Goal: Transaction & Acquisition: Purchase product/service

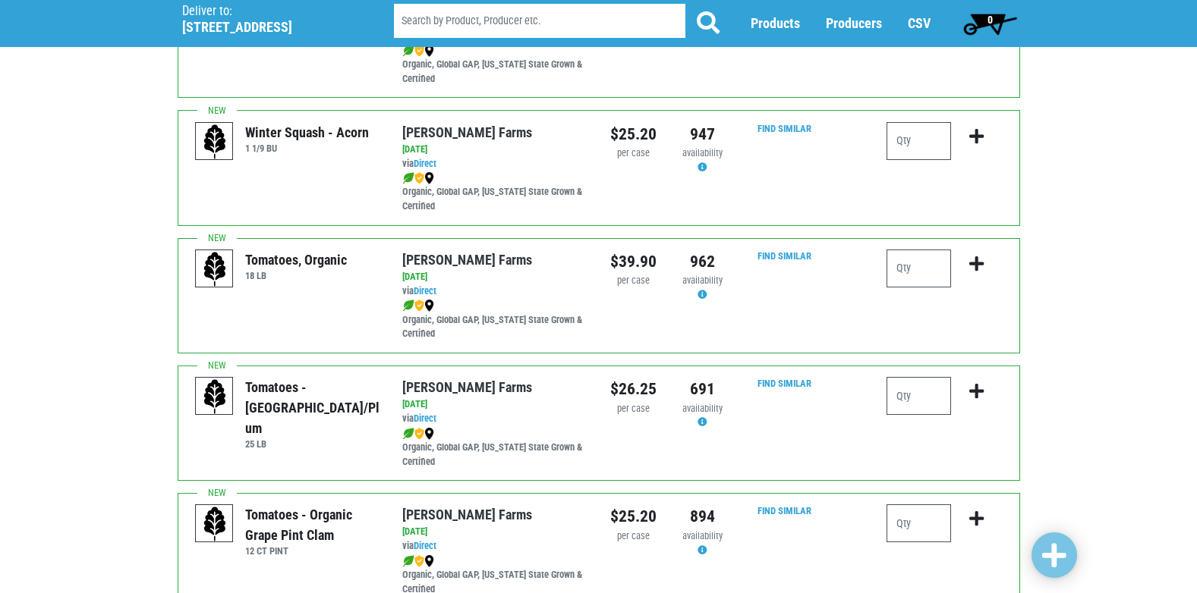
scroll to position [458, 0]
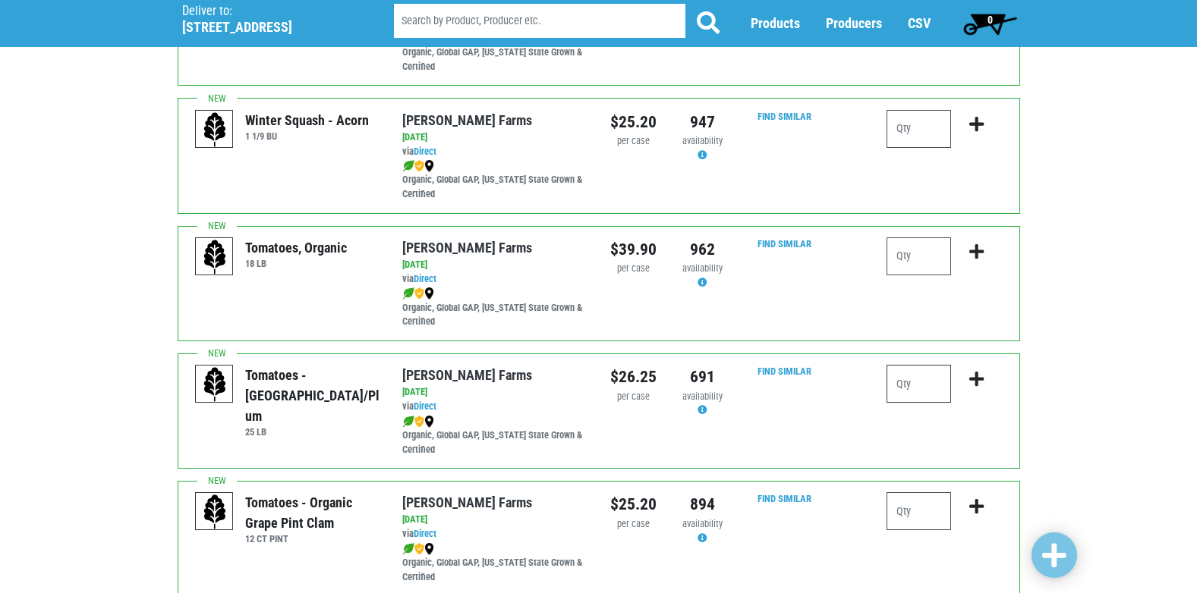
click at [917, 392] on input "number" at bounding box center [918, 384] width 64 height 38
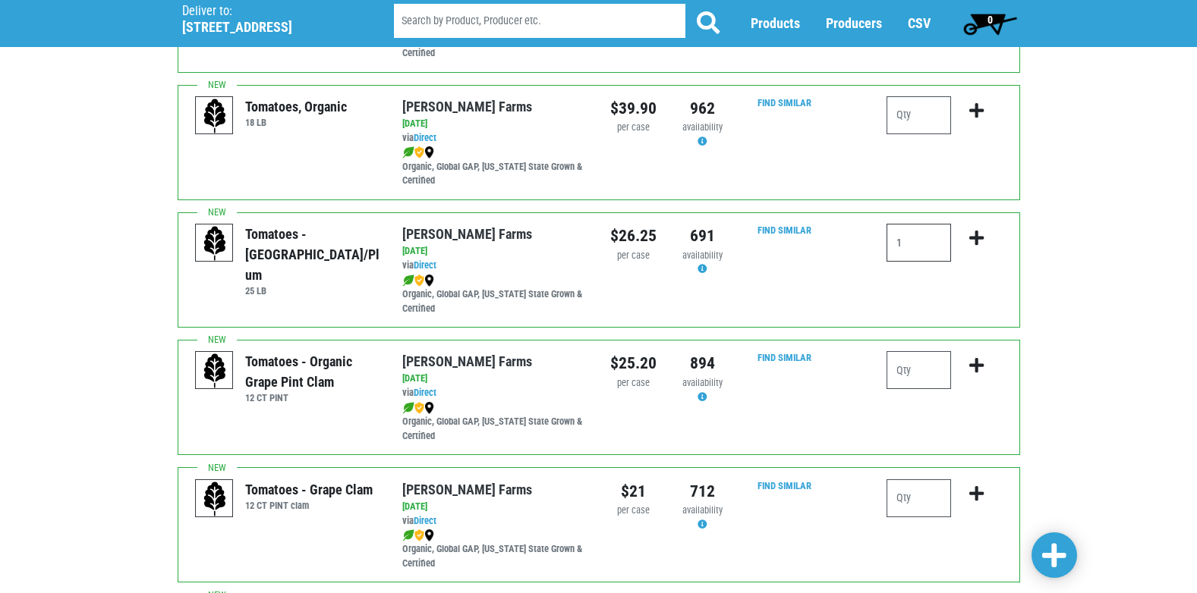
scroll to position [610, 0]
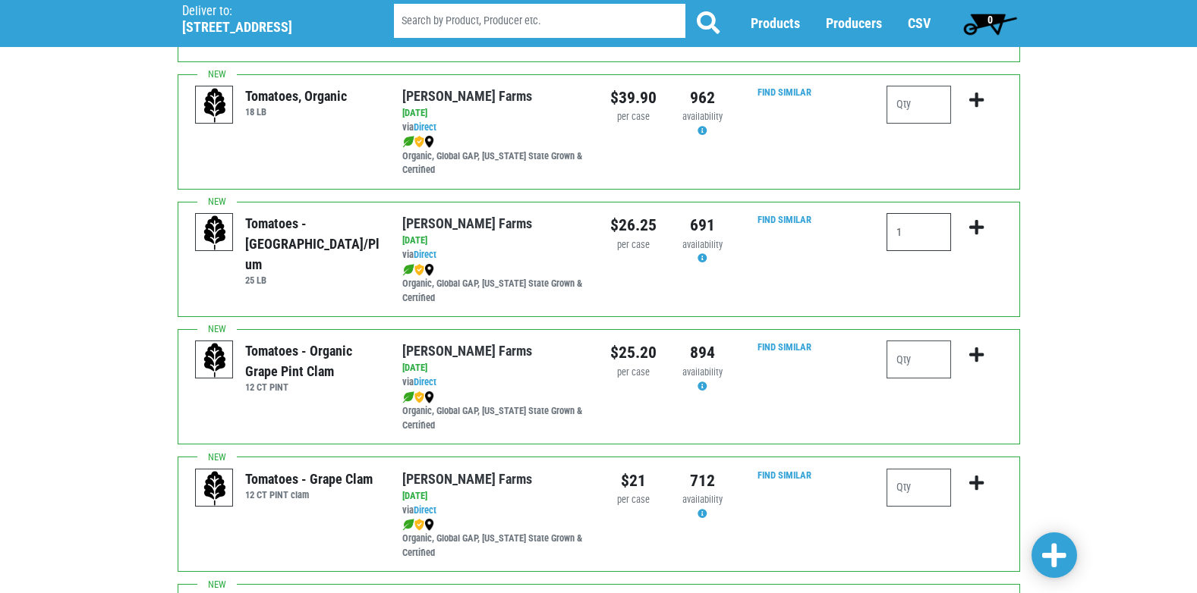
type input "1"
click at [911, 482] on input "number" at bounding box center [918, 488] width 64 height 38
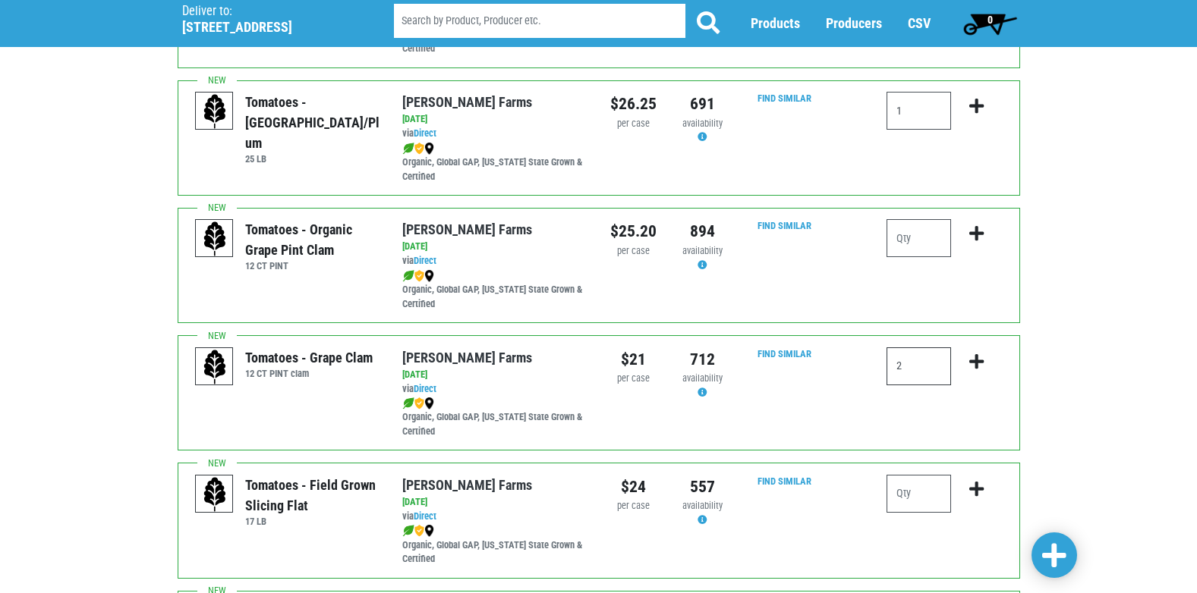
scroll to position [762, 0]
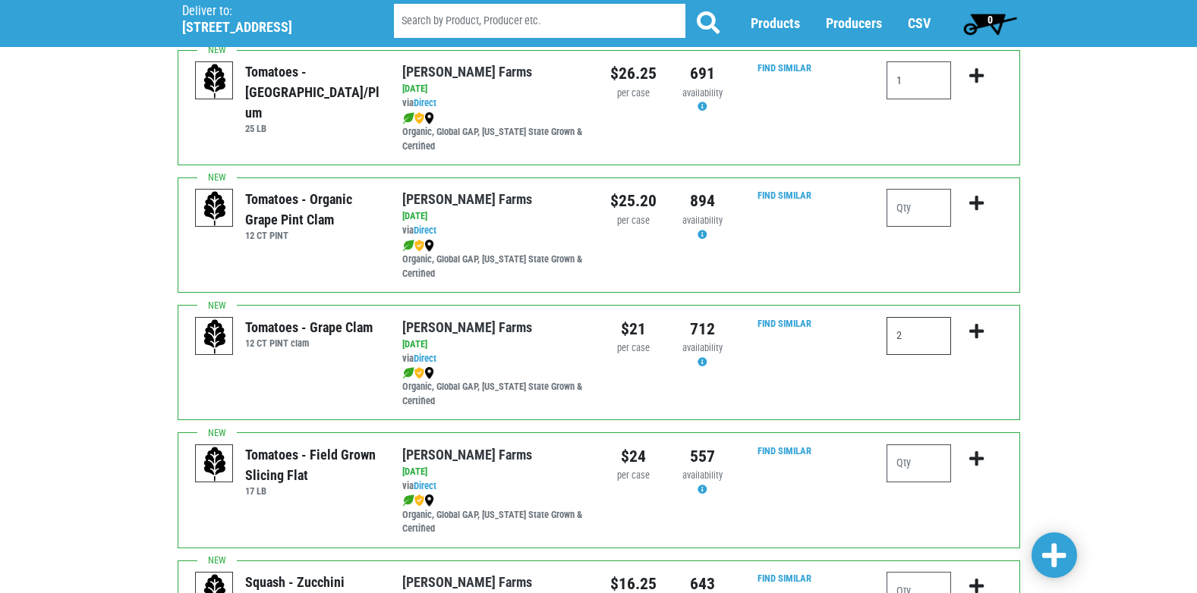
type input "2"
click at [975, 74] on icon "submit" at bounding box center [976, 76] width 14 height 17
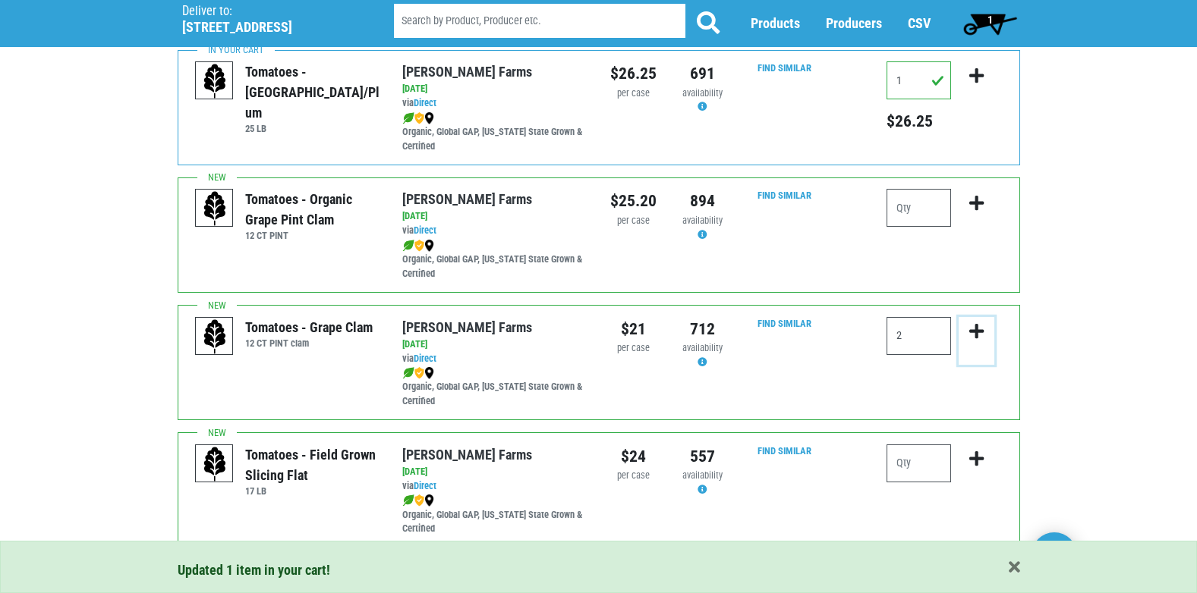
click at [980, 329] on icon "submit" at bounding box center [976, 331] width 14 height 17
click at [973, 328] on icon "submit" at bounding box center [976, 331] width 14 height 17
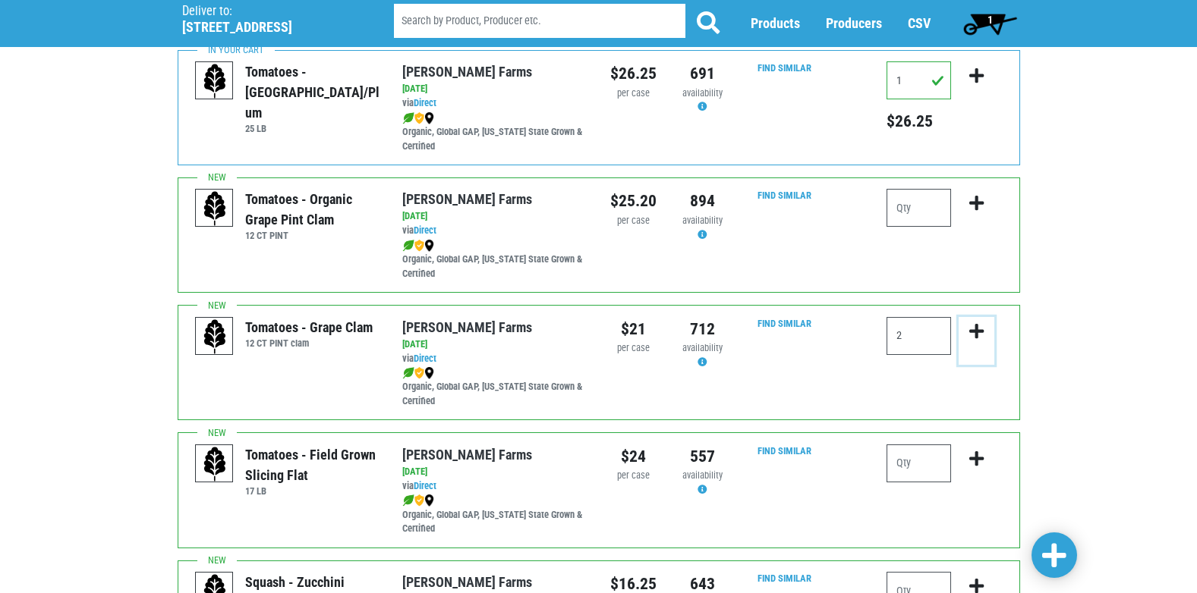
click at [973, 328] on icon "submit" at bounding box center [976, 331] width 14 height 17
click at [922, 470] on input "number" at bounding box center [918, 464] width 64 height 38
type input "4"
click at [975, 459] on icon "submit" at bounding box center [976, 459] width 14 height 17
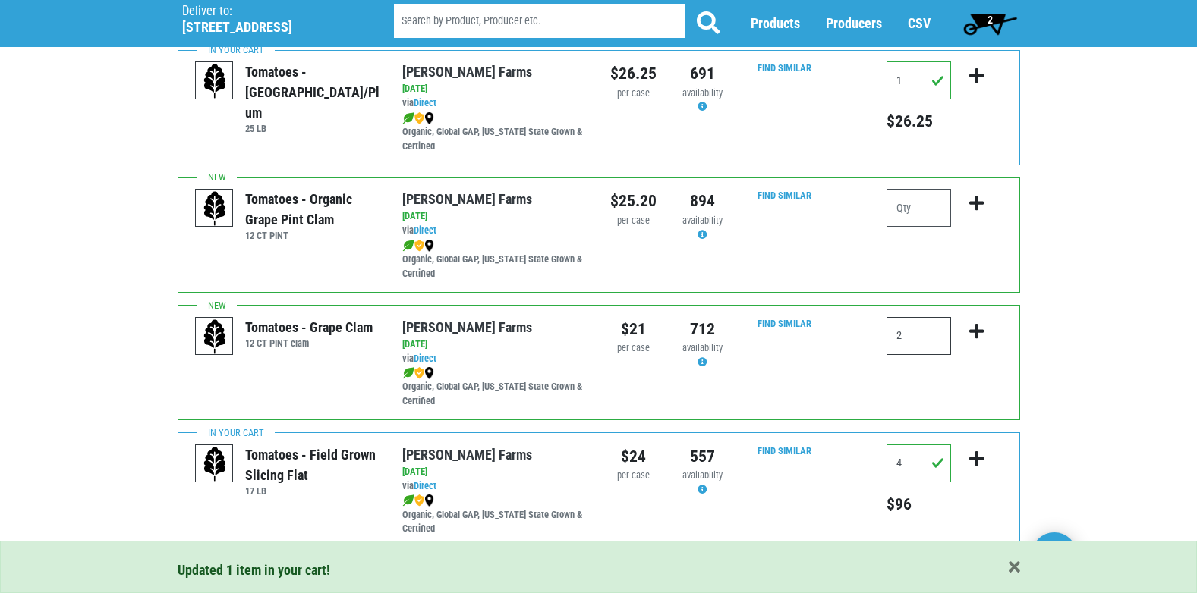
drag, startPoint x: 930, startPoint y: 326, endPoint x: 820, endPoint y: 325, distance: 110.8
click at [820, 325] on div "Tomatoes - Grape Clam 12 CT PINT clam Reeves Farms via Direct on 2025-08-30 12 …" at bounding box center [599, 362] width 842 height 115
click at [977, 329] on icon "submit" at bounding box center [976, 331] width 14 height 17
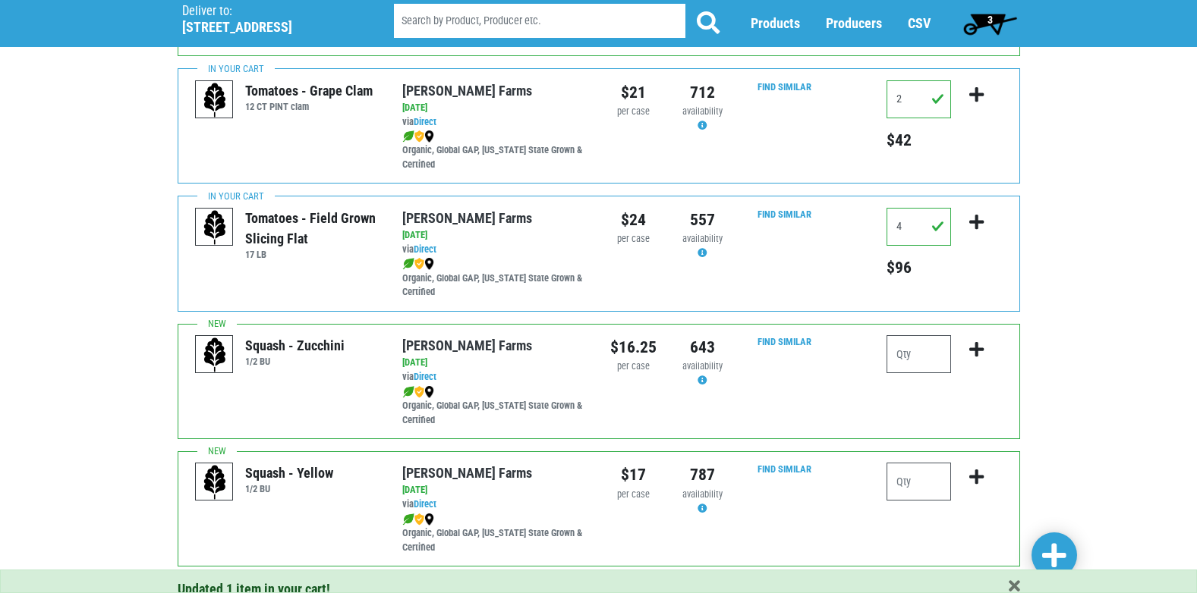
scroll to position [1005, 0]
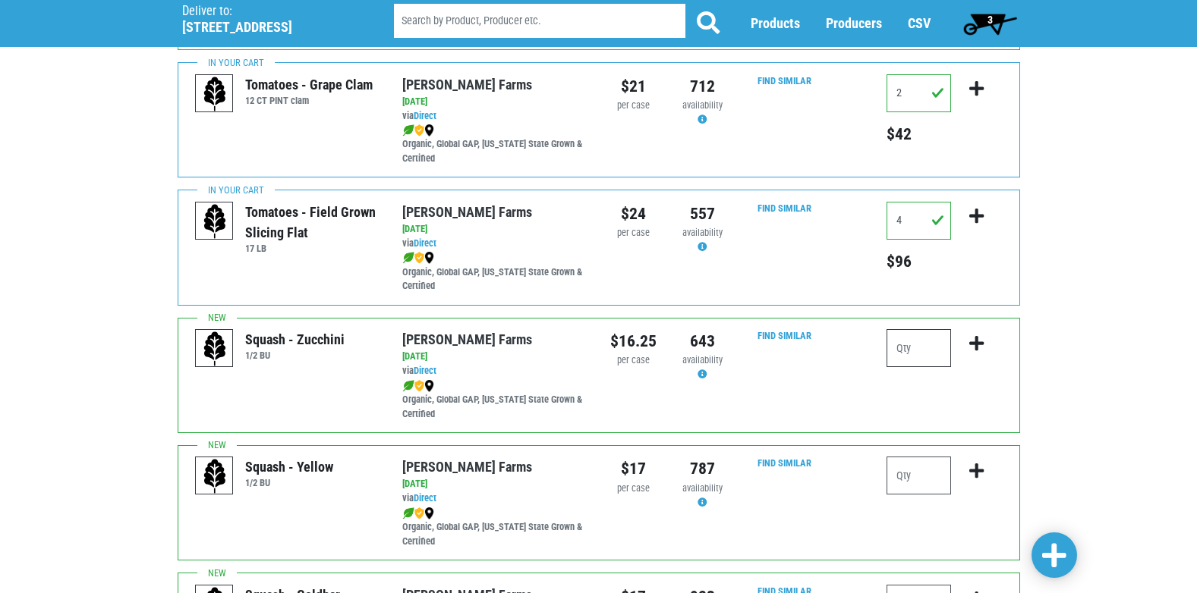
click at [911, 347] on input "number" at bounding box center [918, 348] width 64 height 38
type input "3"
click at [978, 342] on icon "submit" at bounding box center [976, 343] width 14 height 17
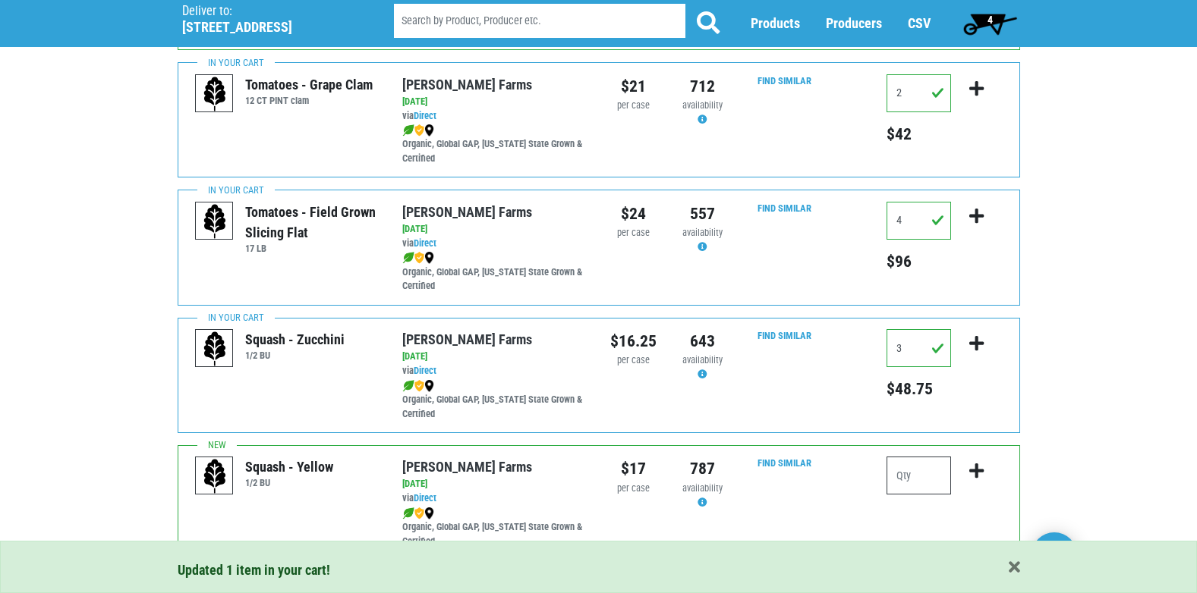
click at [922, 482] on input "number" at bounding box center [918, 476] width 64 height 38
type input "2"
click at [975, 464] on icon "submit" at bounding box center [976, 471] width 14 height 17
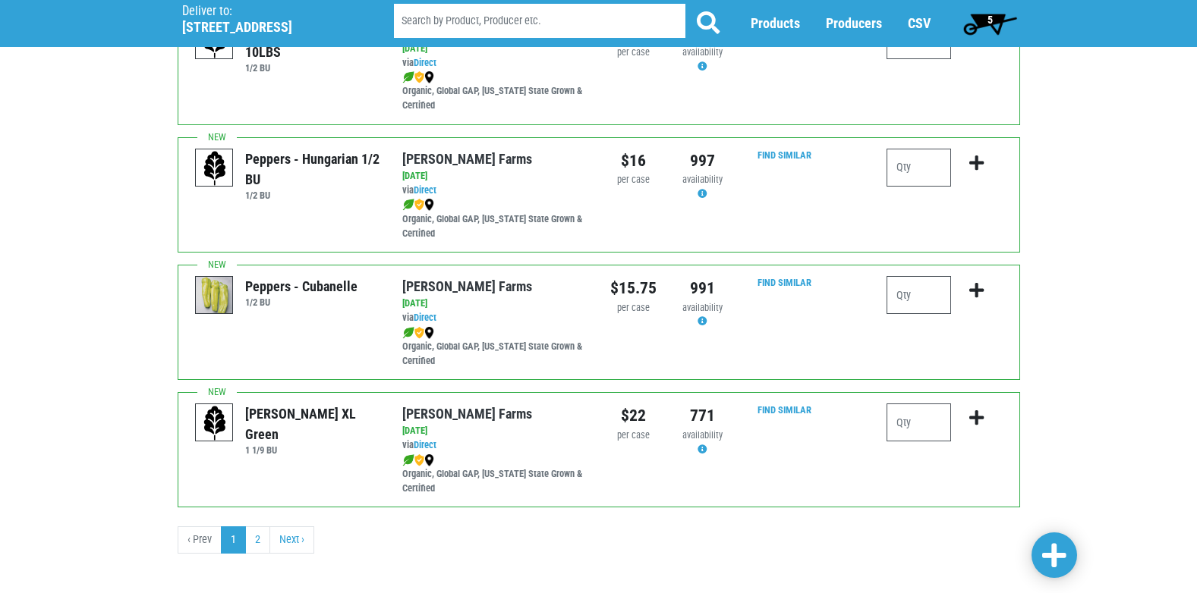
scroll to position [2217, 0]
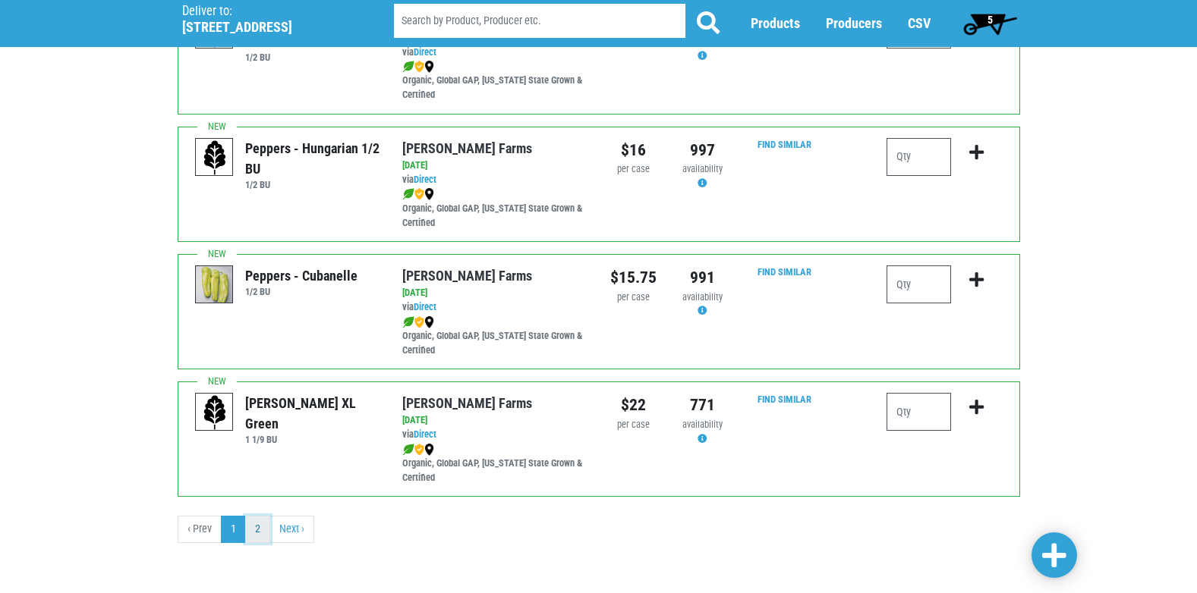
click at [260, 524] on link "2" at bounding box center [257, 529] width 25 height 27
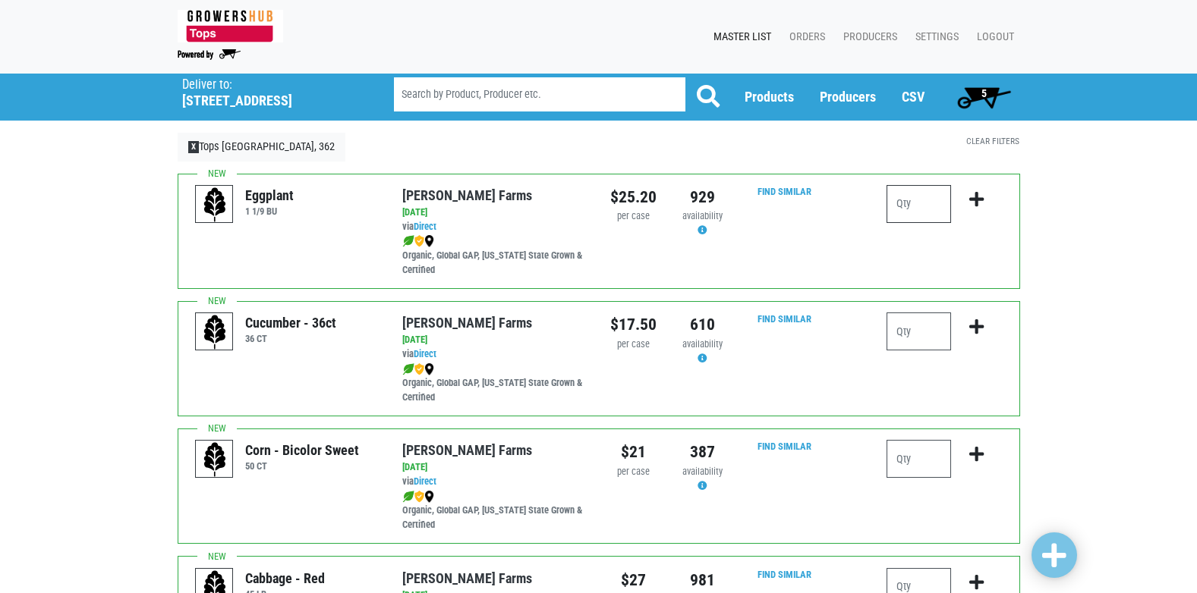
click at [918, 202] on input "number" at bounding box center [918, 204] width 64 height 38
type input "1"
click at [974, 195] on icon "submit" at bounding box center [976, 199] width 14 height 17
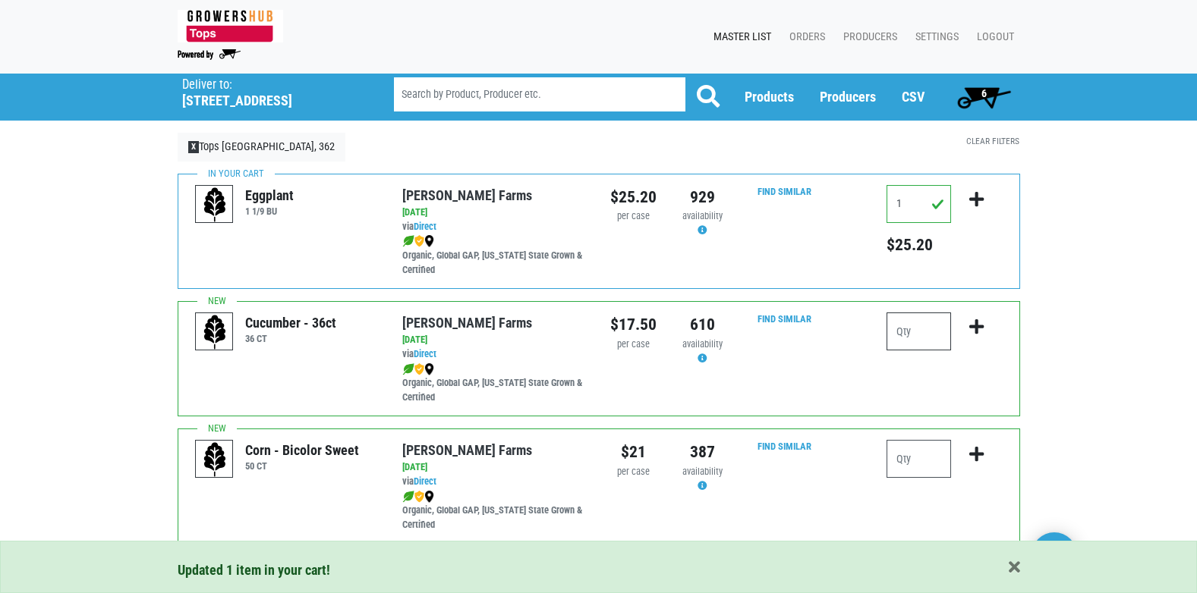
click at [914, 331] on input "number" at bounding box center [918, 332] width 64 height 38
type input "4"
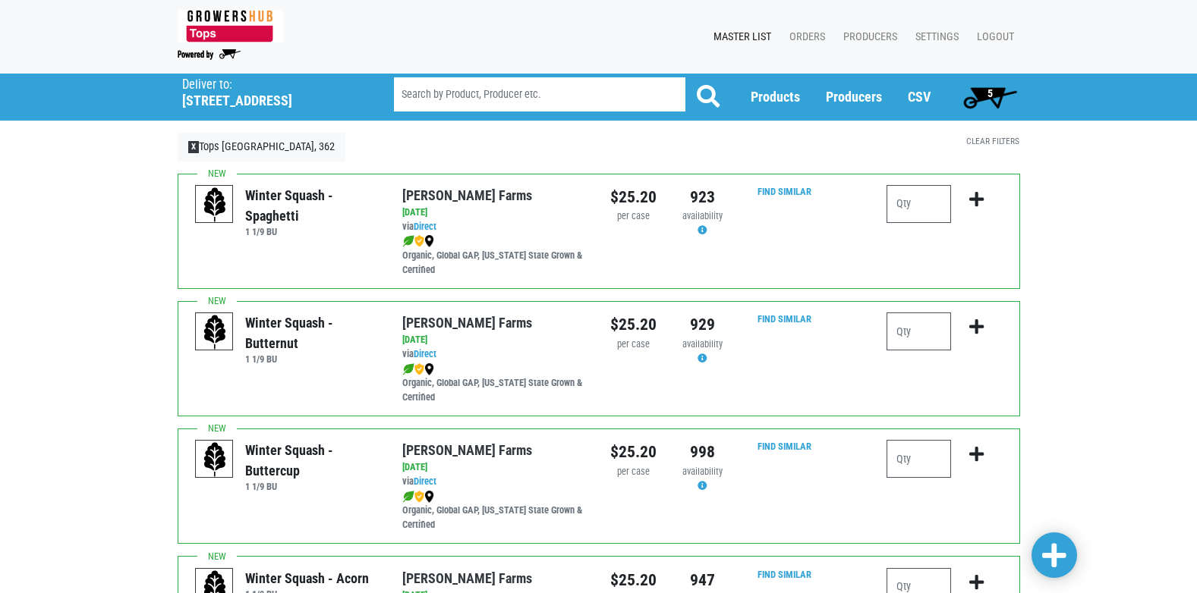
scroll to position [2217, 0]
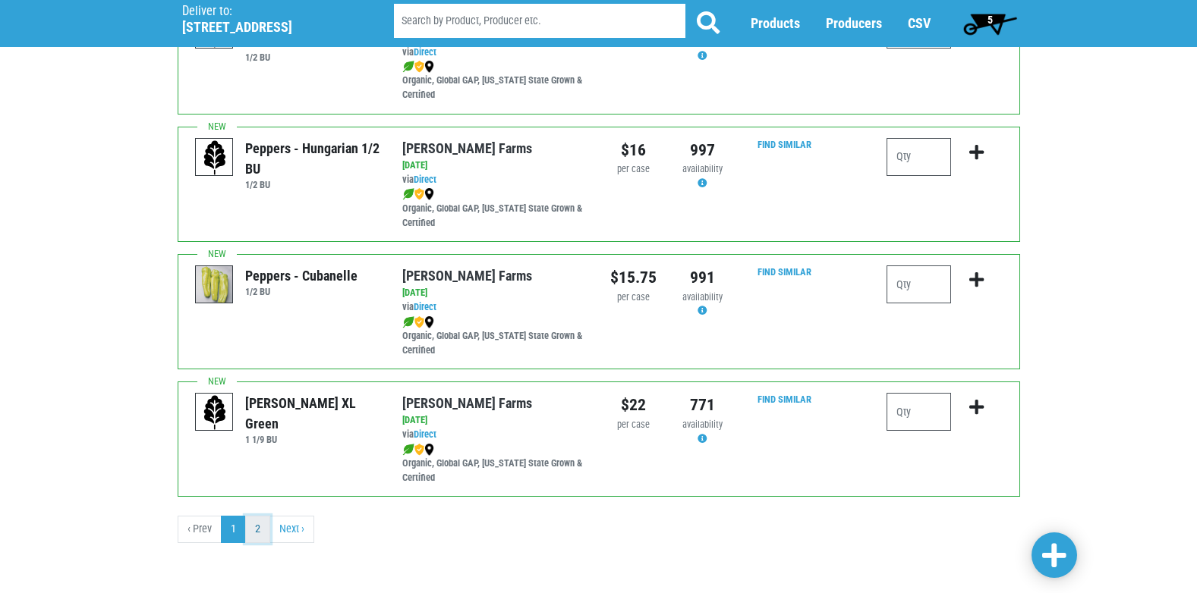
click at [258, 530] on link "2" at bounding box center [257, 529] width 25 height 27
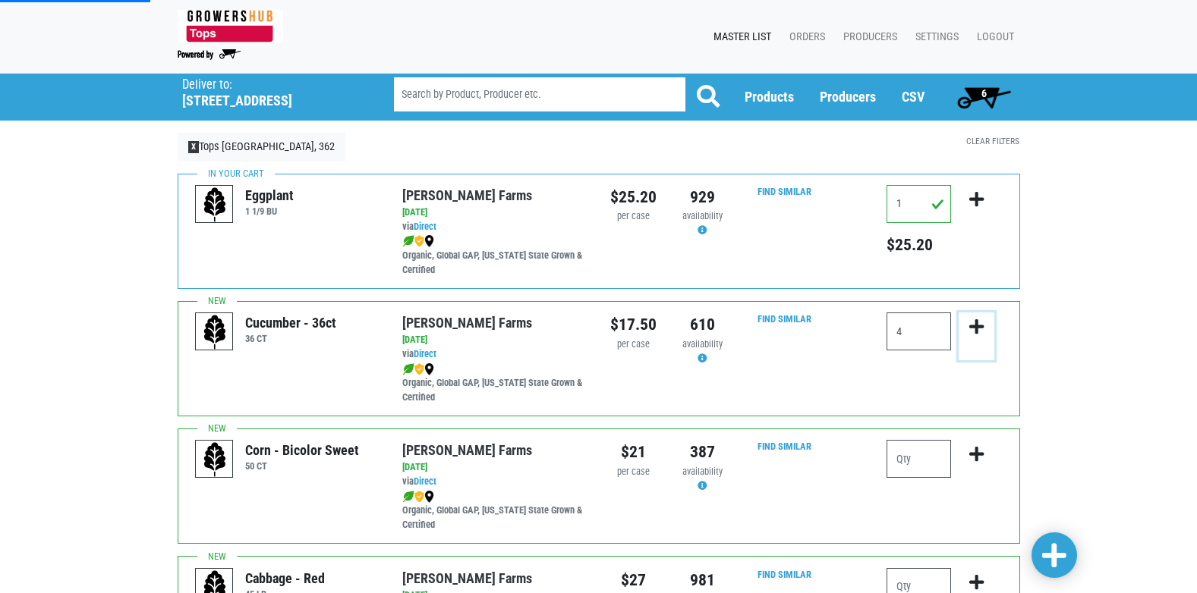
click at [977, 326] on icon "submit" at bounding box center [976, 327] width 14 height 17
click at [930, 329] on input "number" at bounding box center [918, 332] width 64 height 38
type input "4"
click at [978, 325] on icon "submit" at bounding box center [976, 327] width 14 height 17
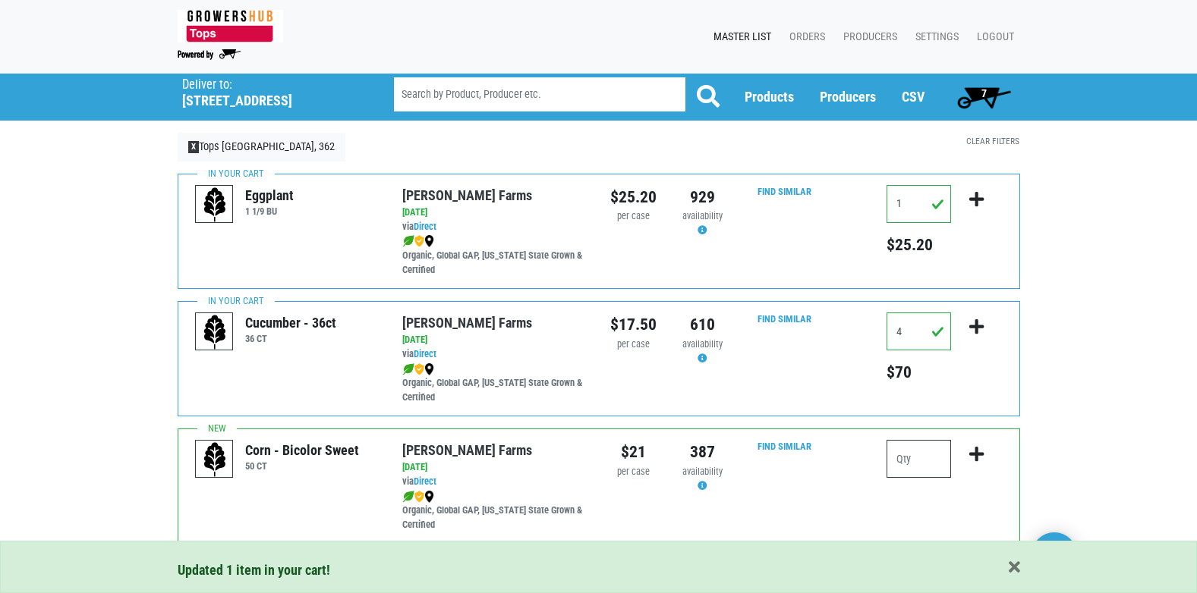
click at [914, 458] on input "number" at bounding box center [918, 459] width 64 height 38
type input "12"
click at [979, 450] on icon "submit" at bounding box center [976, 454] width 14 height 17
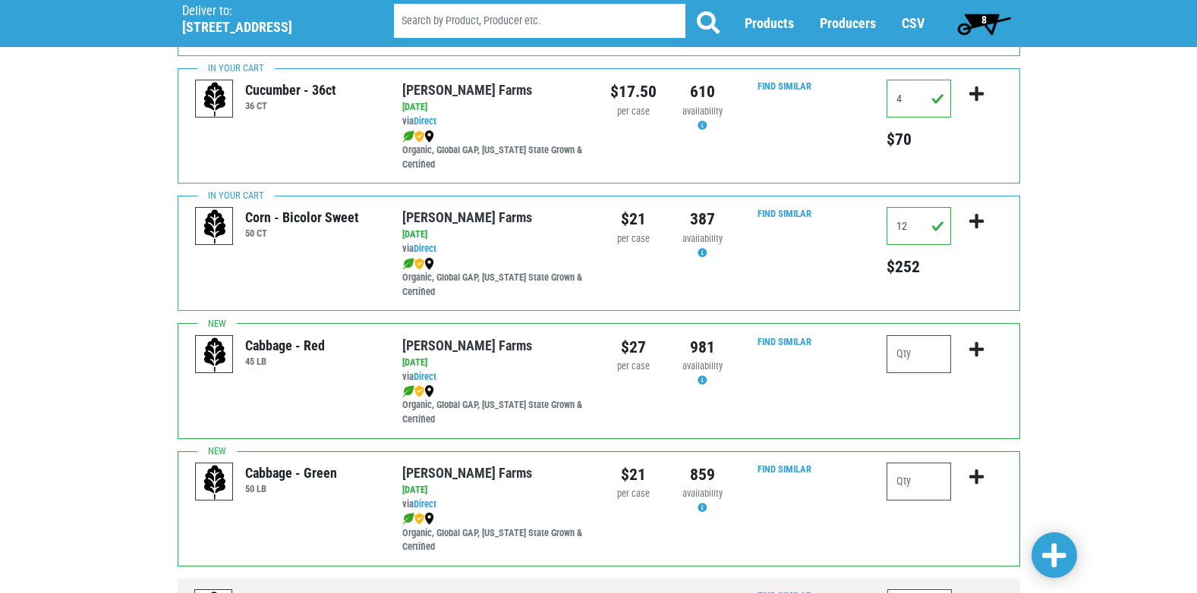
scroll to position [283, 0]
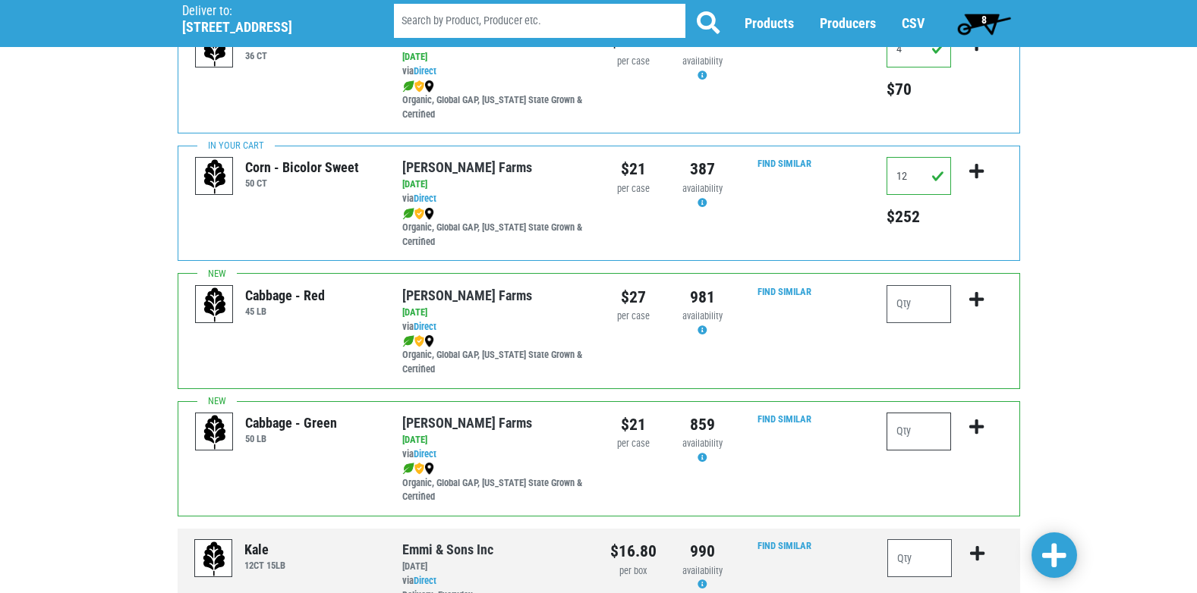
click at [915, 434] on input "number" at bounding box center [918, 432] width 64 height 38
type input "1"
click at [976, 421] on icon "submit" at bounding box center [976, 427] width 14 height 17
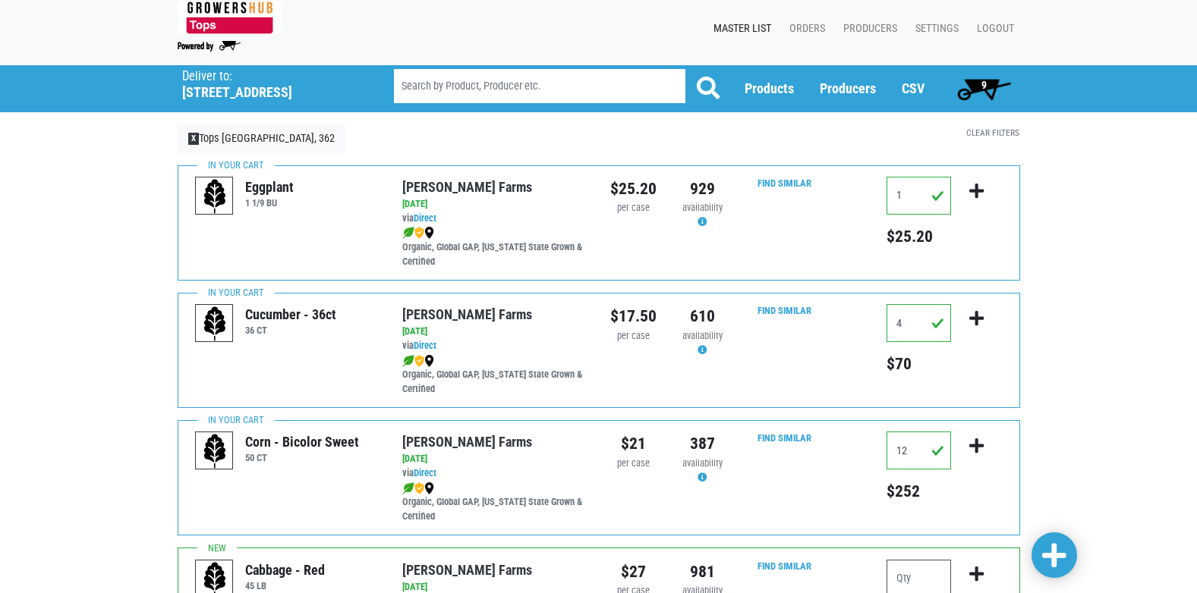
scroll to position [0, 0]
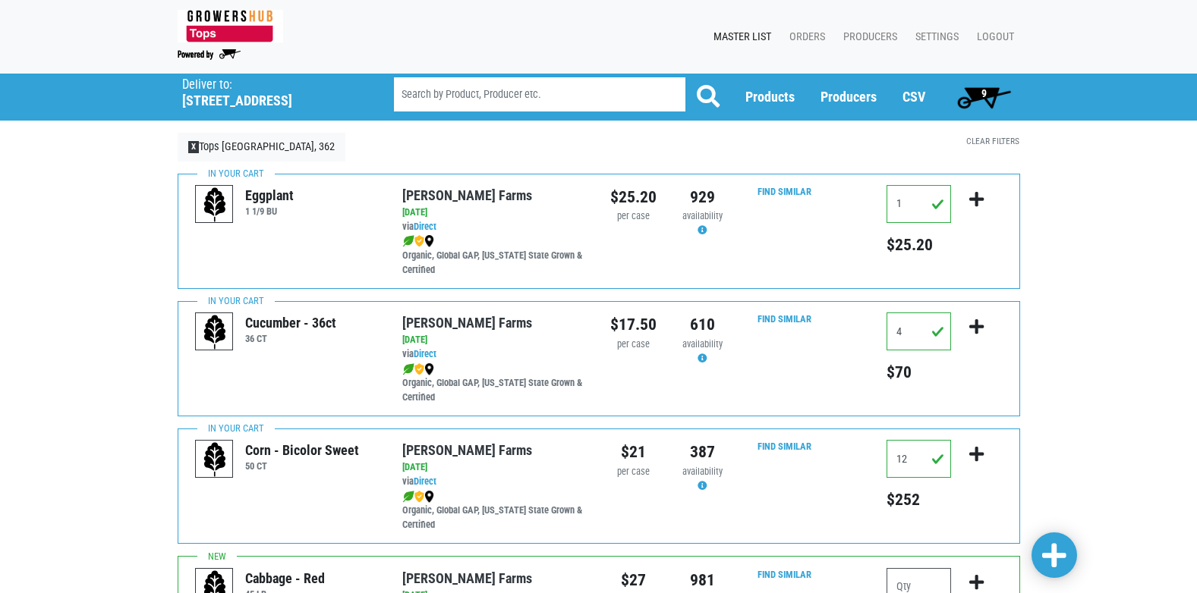
click at [982, 87] on span "9" at bounding box center [983, 93] width 5 height 12
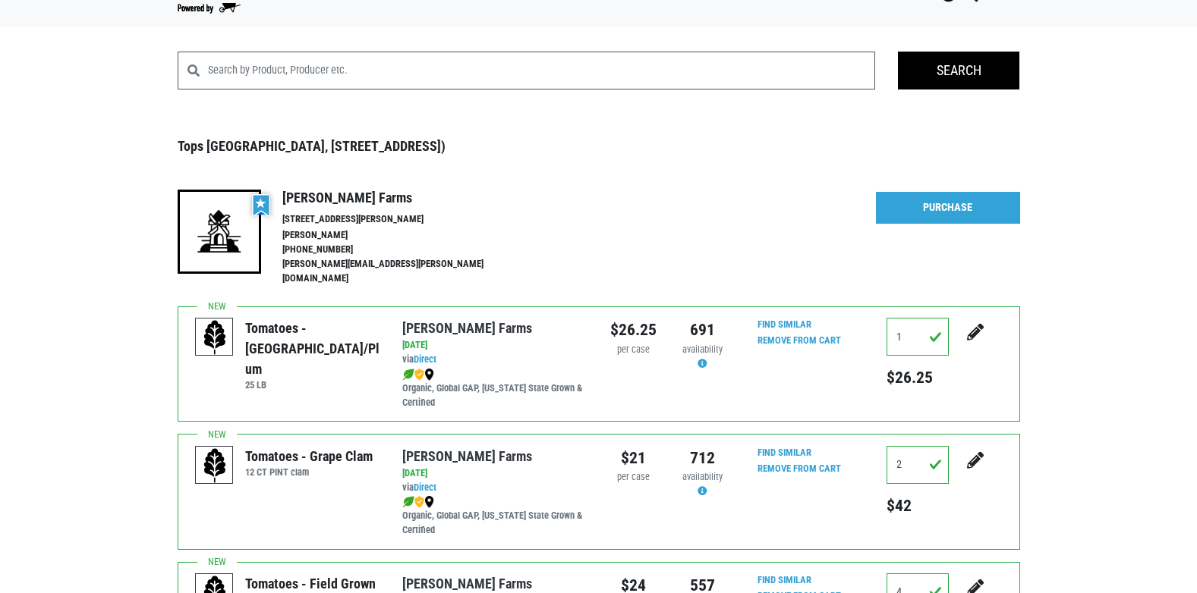
scroll to position [42, 0]
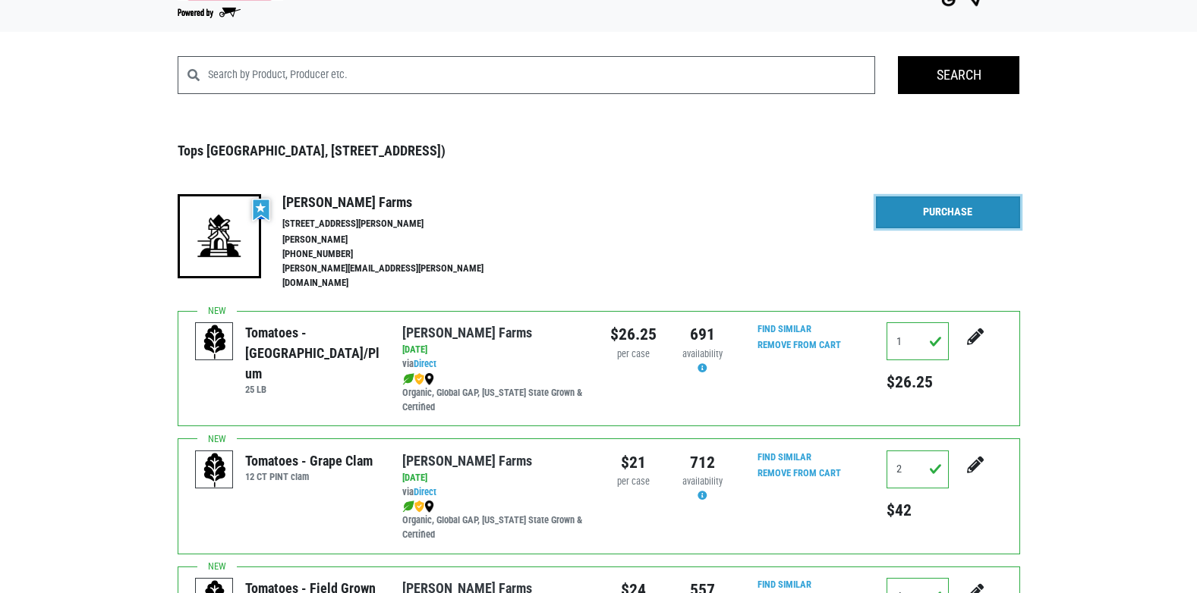
click at [902, 216] on link "Purchase" at bounding box center [948, 213] width 144 height 32
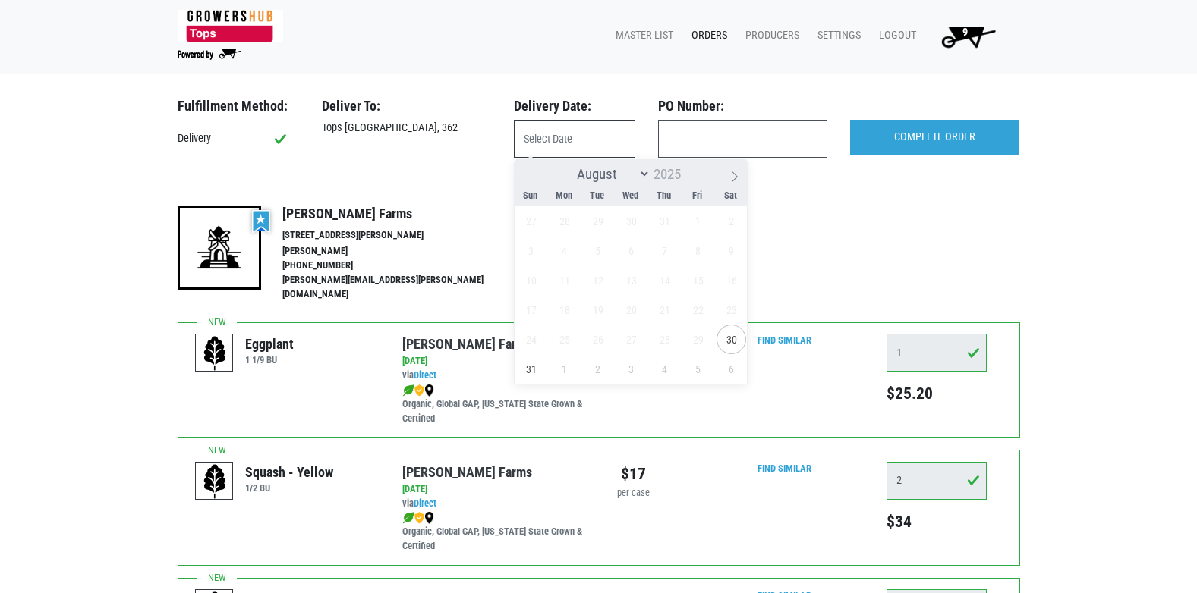
click at [555, 142] on input "text" at bounding box center [574, 139] width 121 height 38
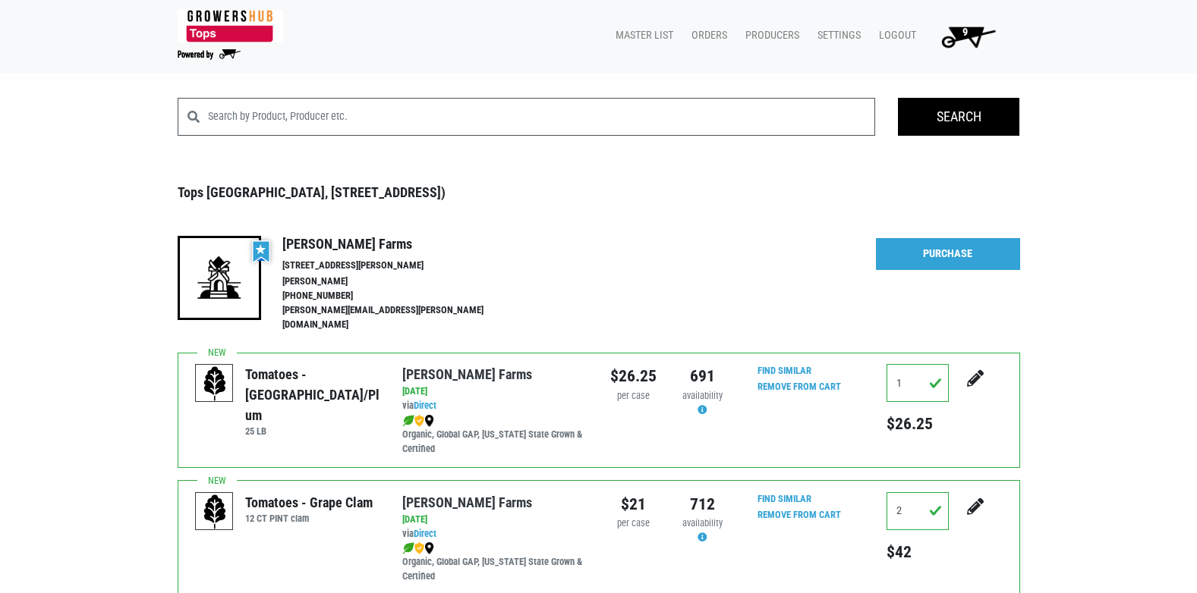
scroll to position [42, 0]
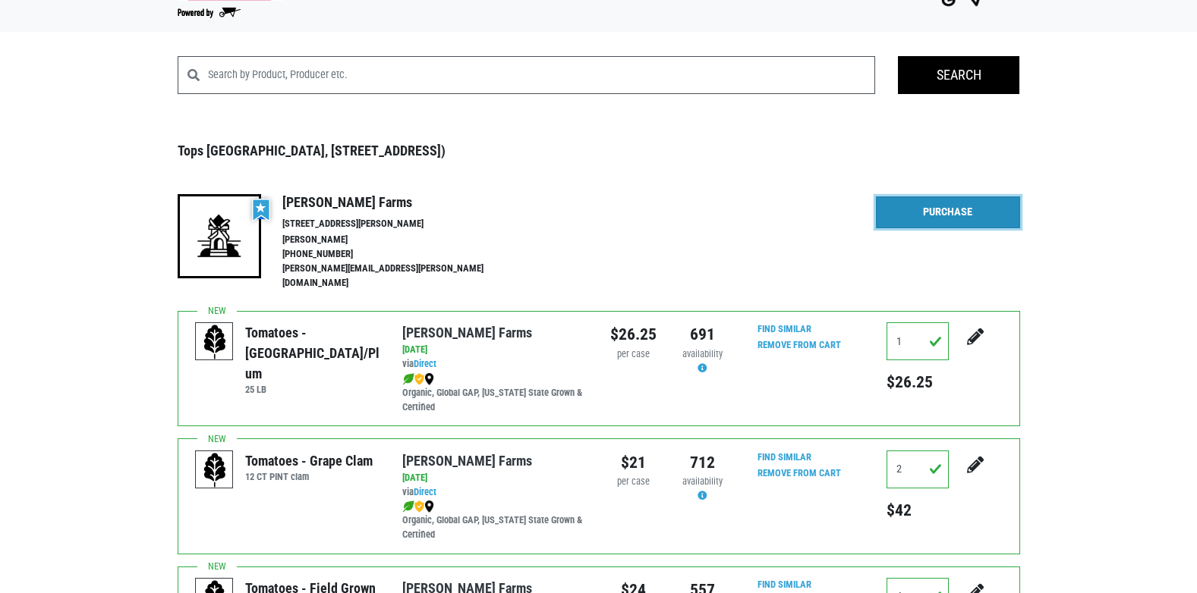
click at [924, 217] on link "Purchase" at bounding box center [948, 213] width 144 height 32
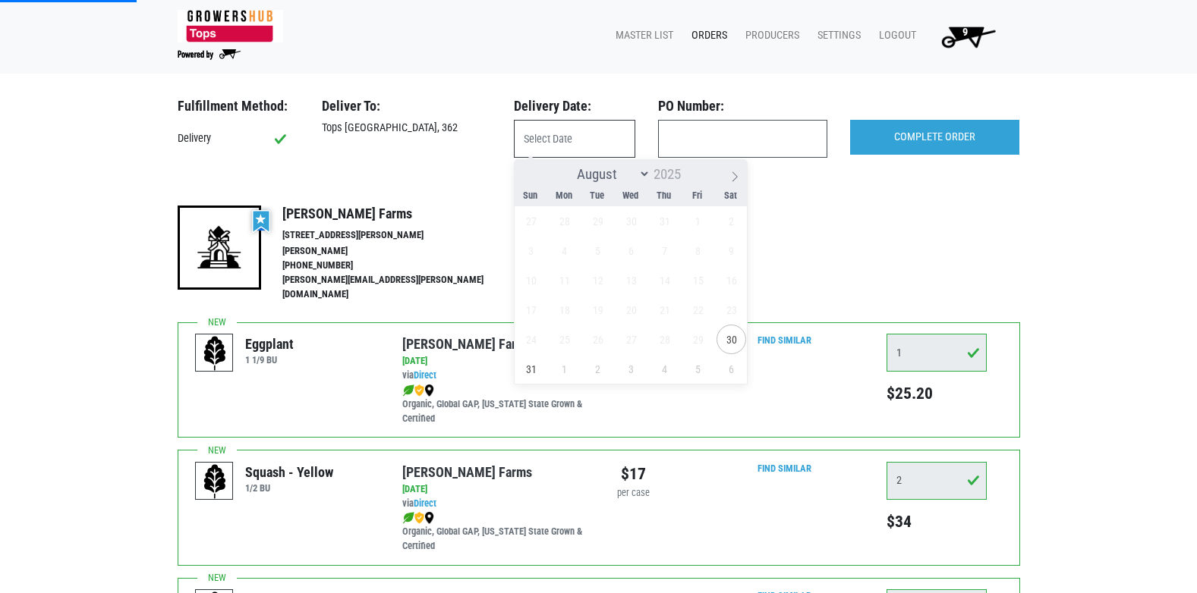
click at [564, 134] on input "text" at bounding box center [574, 139] width 121 height 38
click at [558, 124] on input "text" at bounding box center [574, 139] width 121 height 38
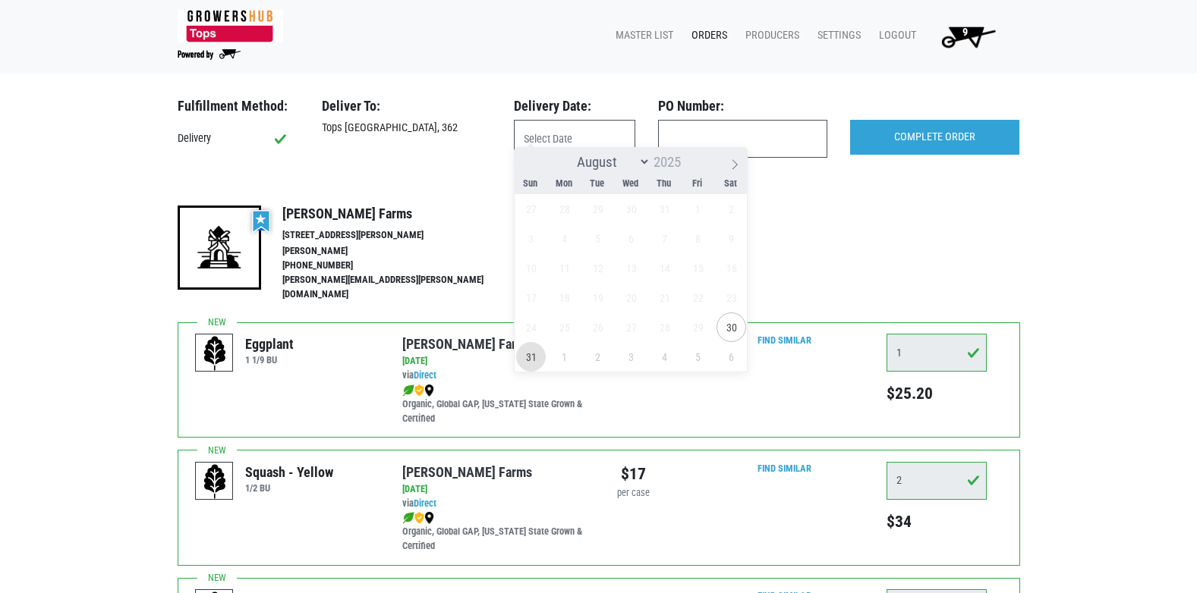
click at [532, 359] on span "31" at bounding box center [531, 357] width 30 height 30
type input "2025-08-31"
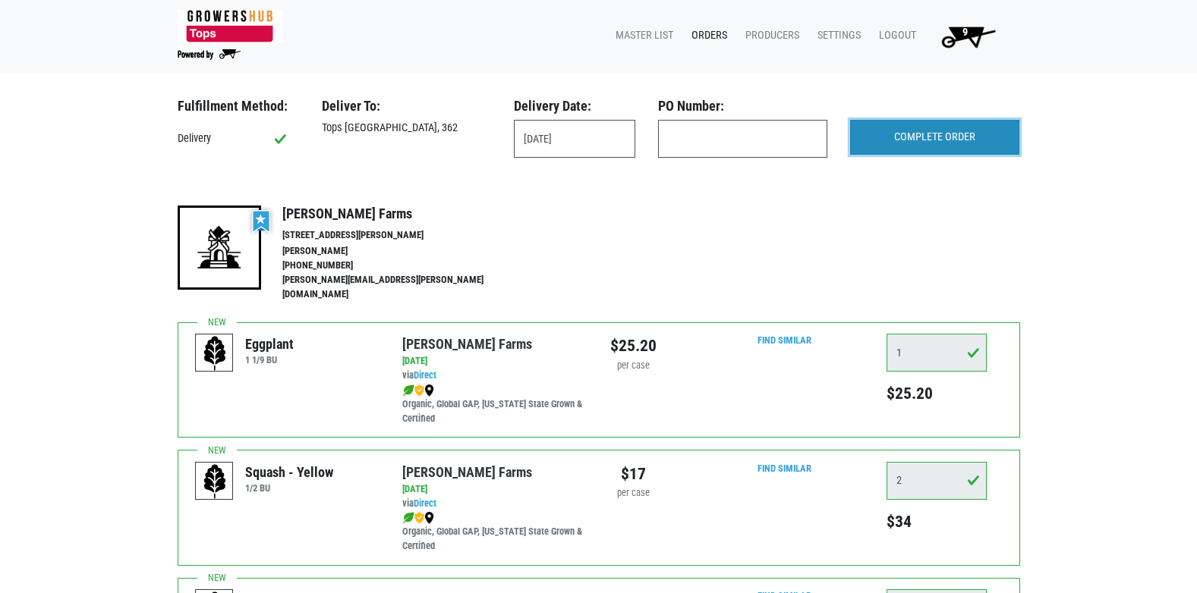
click at [895, 132] on input "COMPLETE ORDER" at bounding box center [934, 137] width 169 height 35
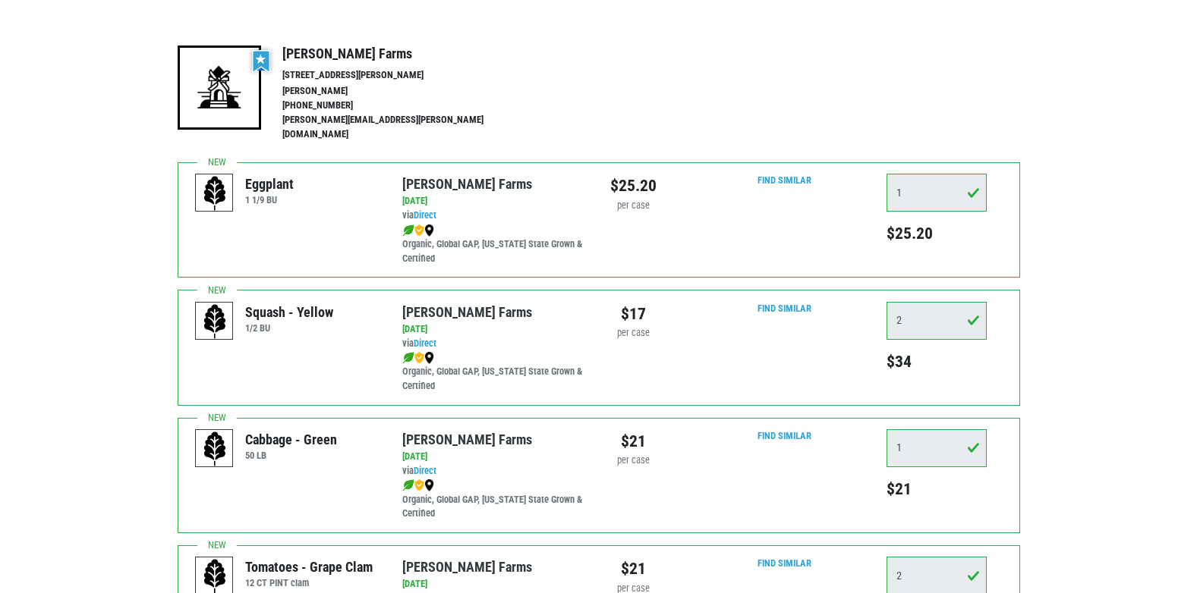
scroll to position [153, 0]
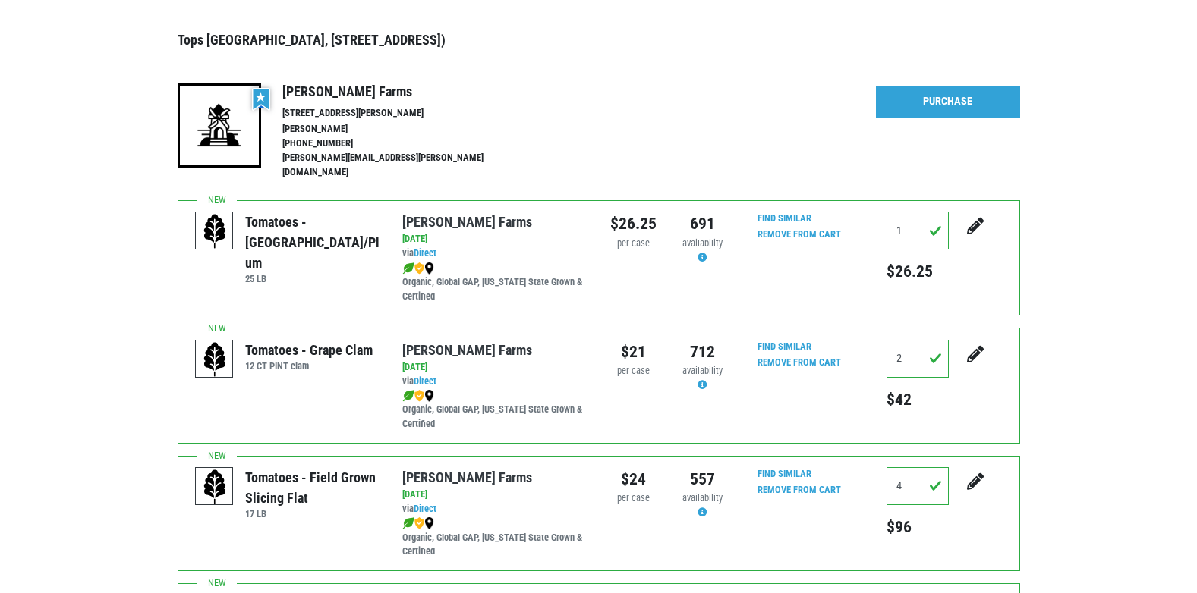
scroll to position [42, 0]
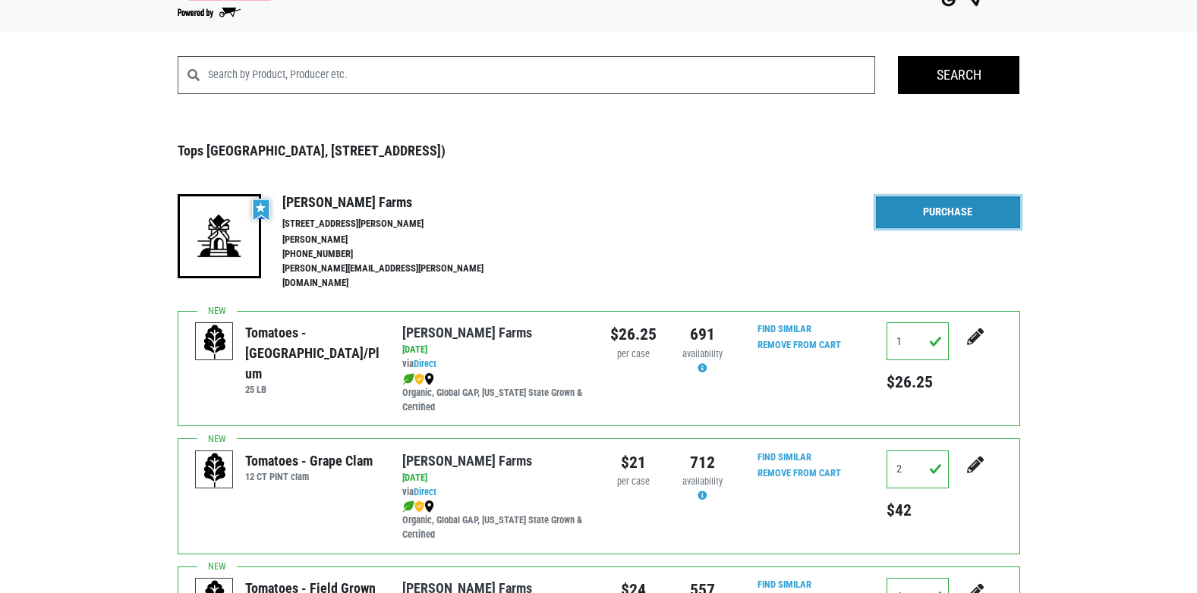
click at [921, 210] on link "Purchase" at bounding box center [948, 213] width 144 height 32
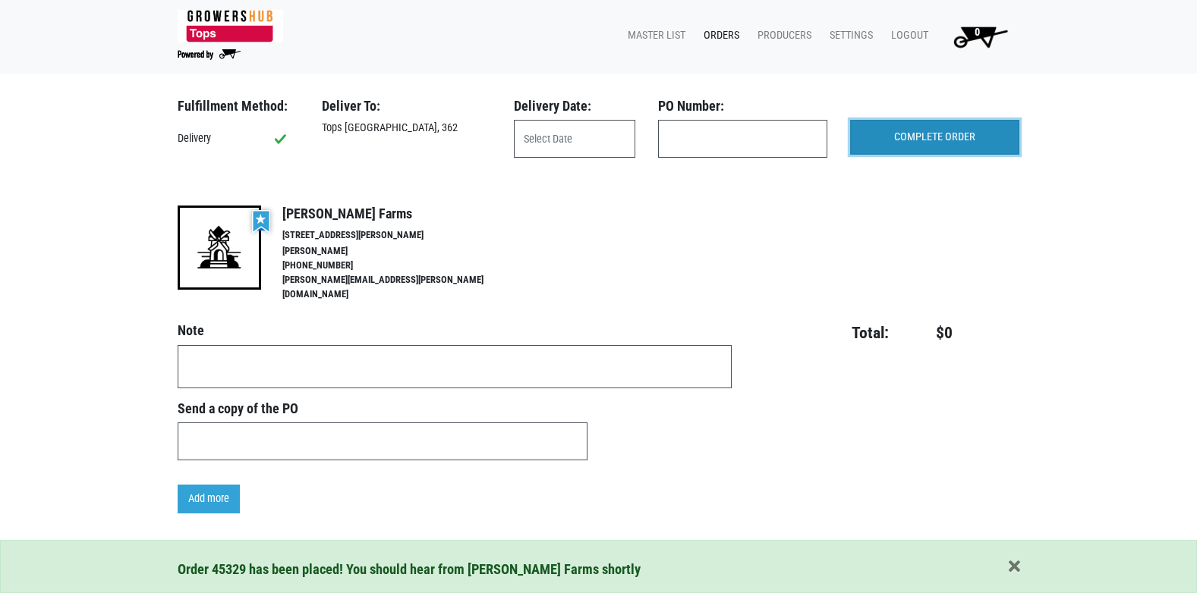
click at [911, 131] on input "COMPLETE ORDER" at bounding box center [934, 137] width 169 height 35
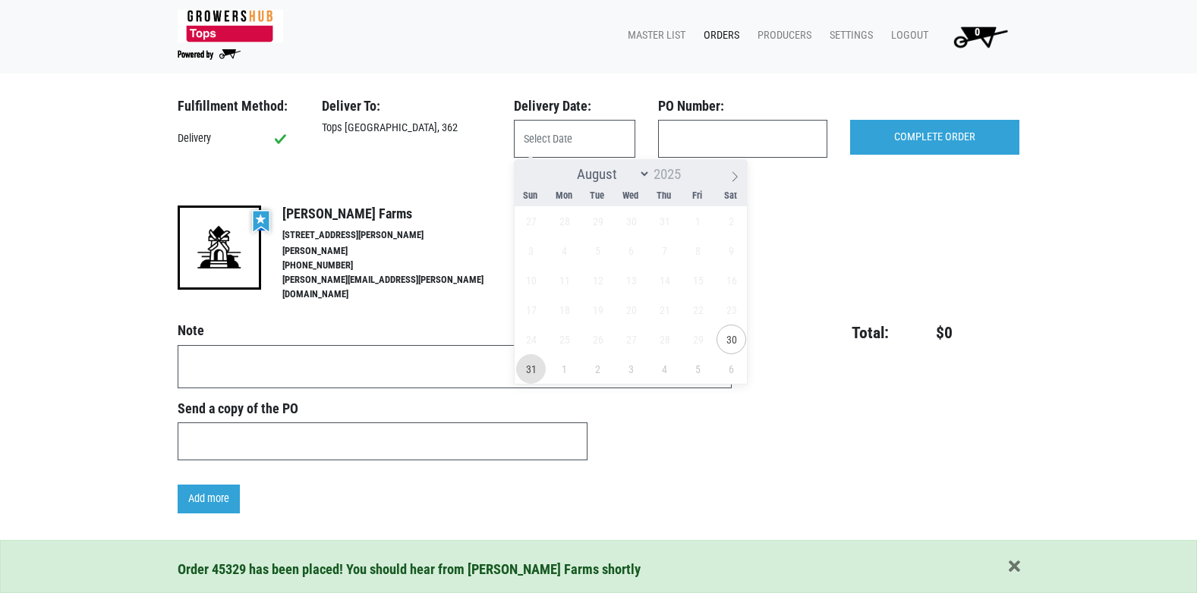
click at [531, 371] on span "31" at bounding box center [531, 369] width 30 height 30
type input "2025-08-31"
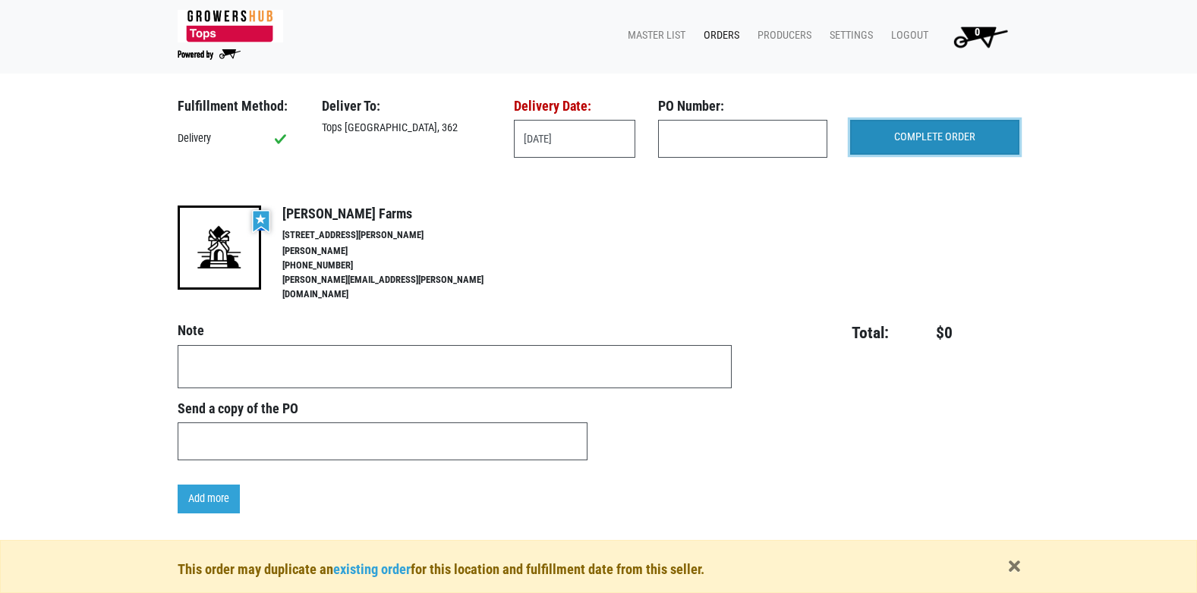
click at [986, 142] on input "COMPLETE ORDER" at bounding box center [934, 137] width 169 height 35
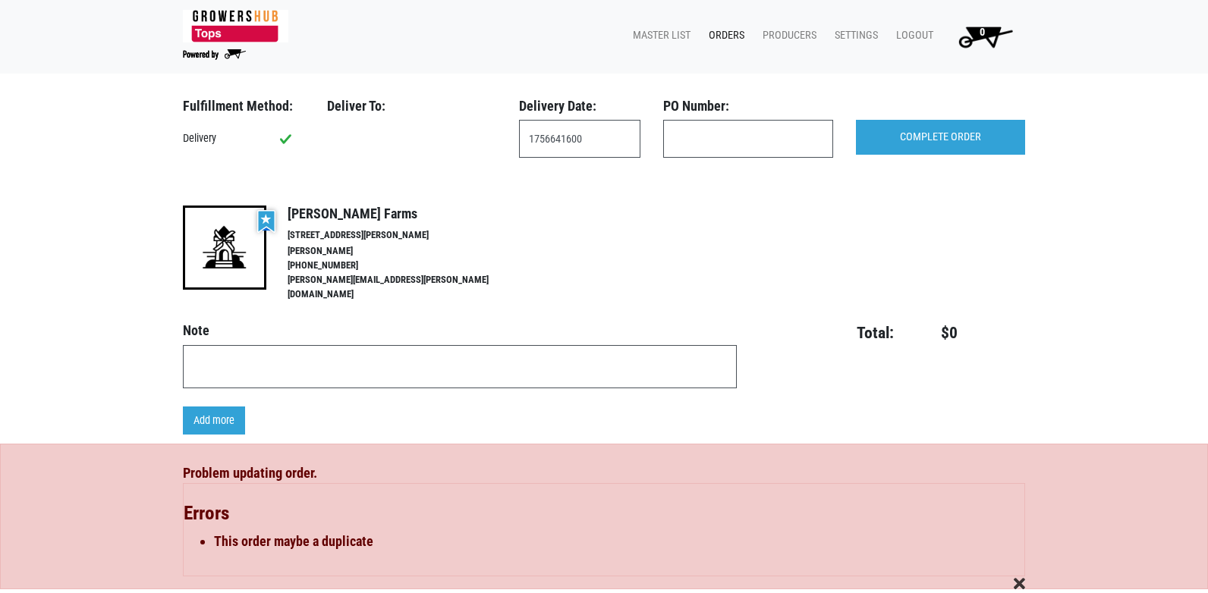
click at [1021, 578] on span "button" at bounding box center [1019, 585] width 11 height 17
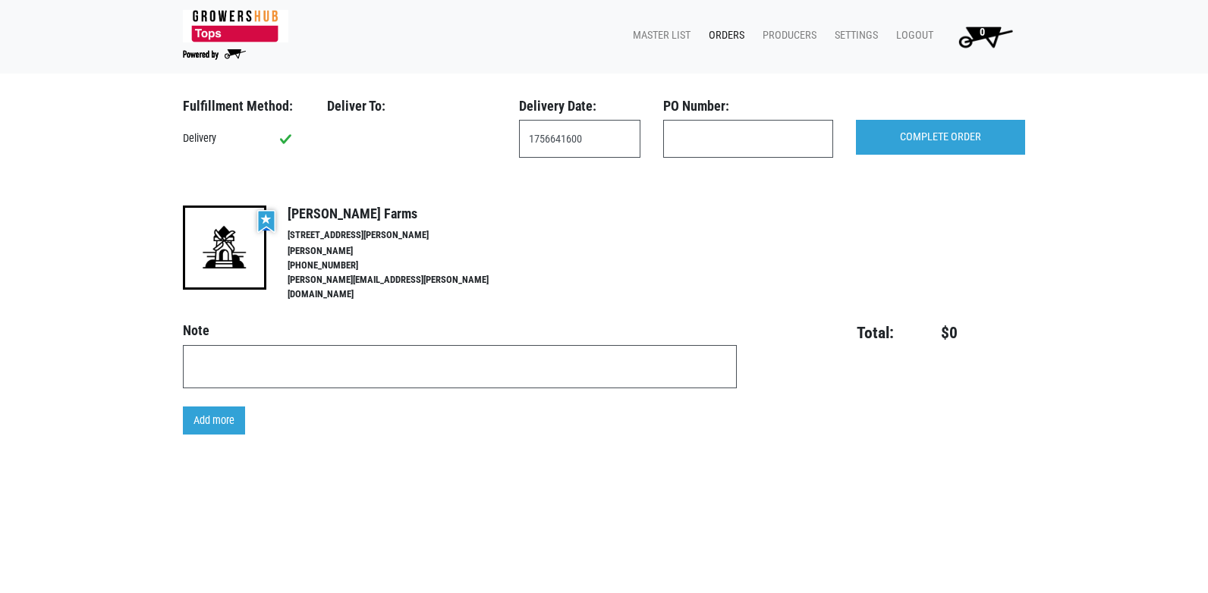
click at [728, 30] on link "Orders" at bounding box center [724, 35] width 54 height 29
